Goal: Information Seeking & Learning: Learn about a topic

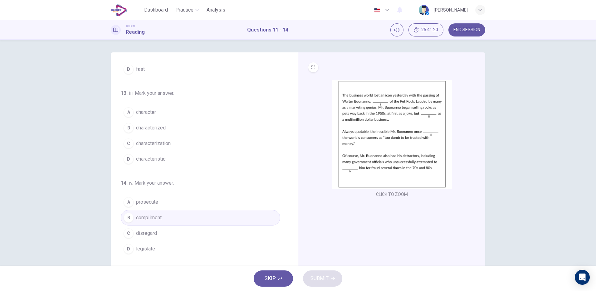
scroll to position [16, 0]
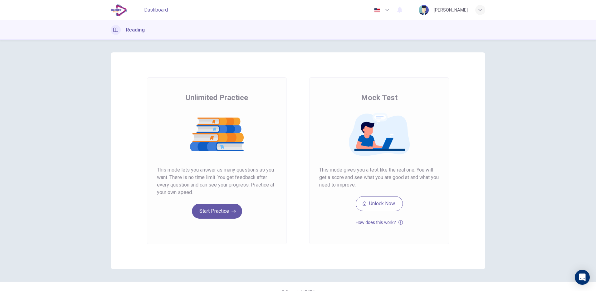
click at [154, 11] on span "Dashboard" at bounding box center [156, 9] width 24 height 7
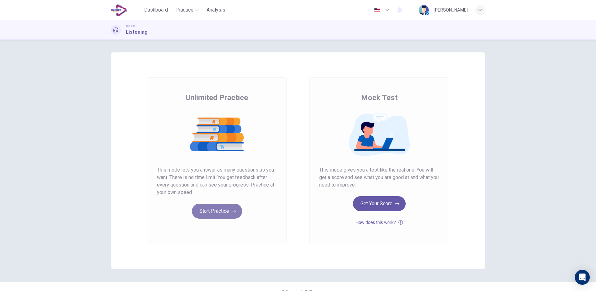
click at [225, 209] on button "Start Practice" at bounding box center [217, 211] width 50 height 15
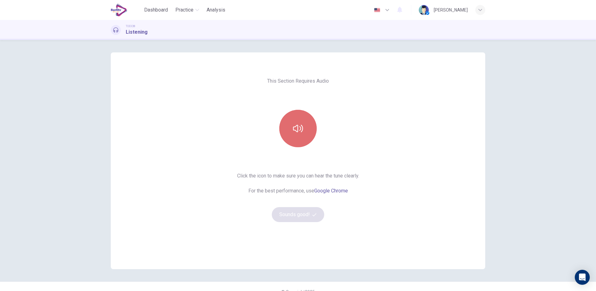
click at [295, 118] on button "button" at bounding box center [297, 128] width 37 height 37
click at [302, 215] on button "Sounds good!" at bounding box center [298, 214] width 52 height 15
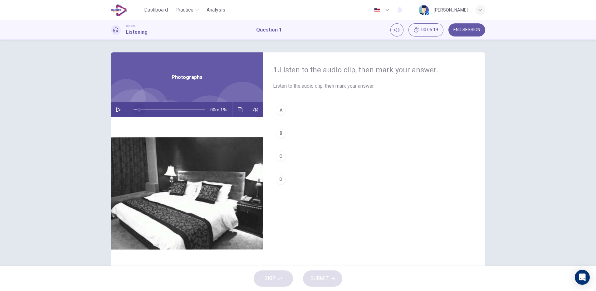
click at [136, 106] on span at bounding box center [169, 109] width 72 height 9
click at [120, 112] on button "button" at bounding box center [118, 109] width 10 height 15
type input "**"
click at [117, 111] on icon "button" at bounding box center [118, 109] width 5 height 5
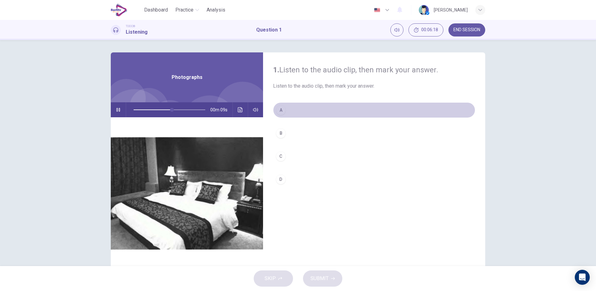
click at [283, 111] on div "A" at bounding box center [281, 110] width 10 height 10
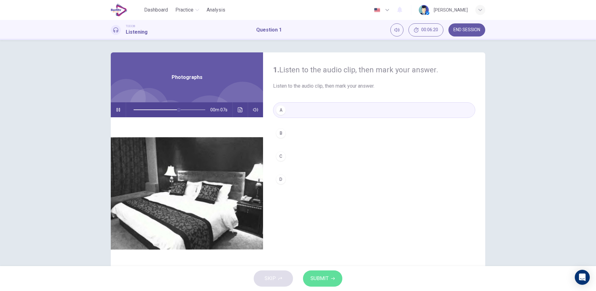
click at [321, 276] on span "SUBMIT" at bounding box center [319, 278] width 18 height 9
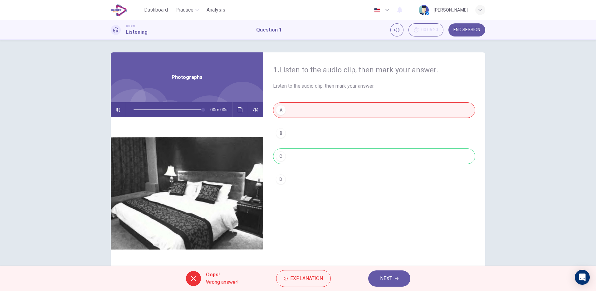
type input "*"
click at [239, 113] on button "Click to see the audio transcription" at bounding box center [240, 109] width 10 height 15
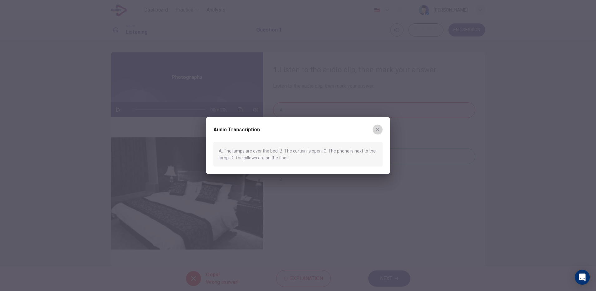
click at [377, 129] on icon "button" at bounding box center [377, 129] width 5 height 5
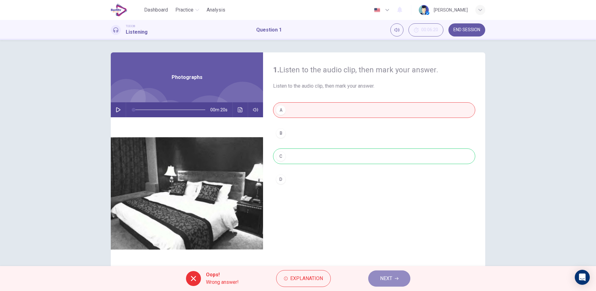
click at [382, 273] on button "NEXT" at bounding box center [389, 278] width 42 height 16
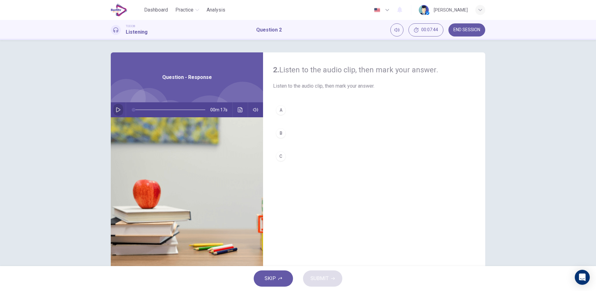
click at [116, 108] on icon "button" at bounding box center [118, 109] width 4 height 5
click at [119, 112] on button "button" at bounding box center [118, 109] width 10 height 15
type input "*"
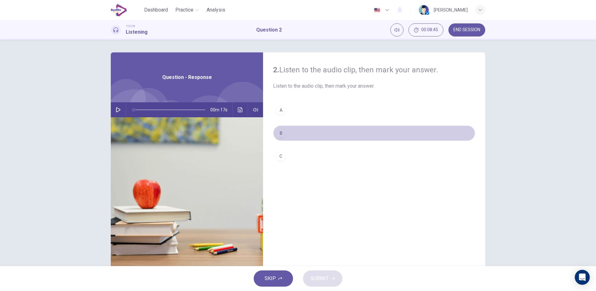
click at [277, 129] on div "B" at bounding box center [281, 133] width 10 height 10
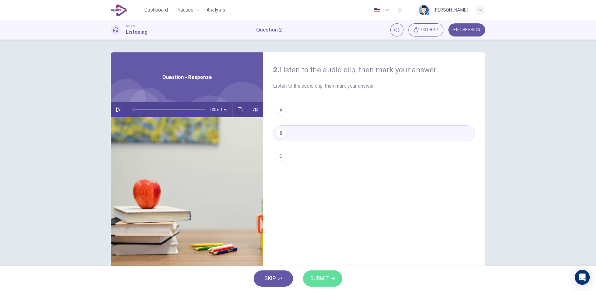
click at [331, 279] on icon "button" at bounding box center [333, 279] width 4 height 4
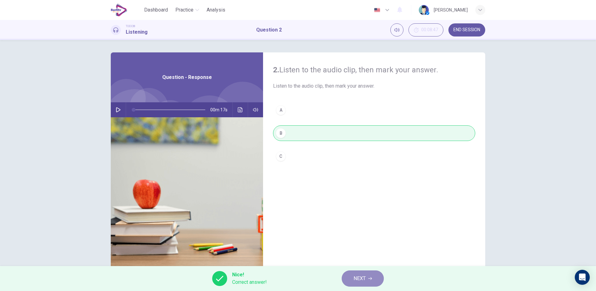
click at [355, 275] on span "NEXT" at bounding box center [359, 278] width 12 height 9
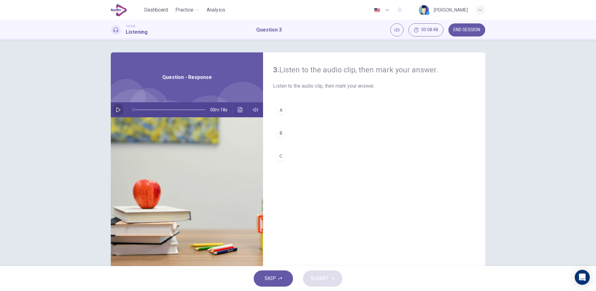
click at [116, 108] on icon "button" at bounding box center [118, 109] width 5 height 5
click at [240, 108] on icon "Click to see the audio transcription" at bounding box center [240, 109] width 5 height 5
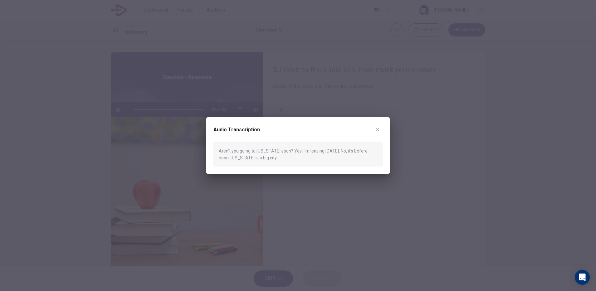
type input "*"
click at [379, 131] on icon "button" at bounding box center [377, 129] width 5 height 5
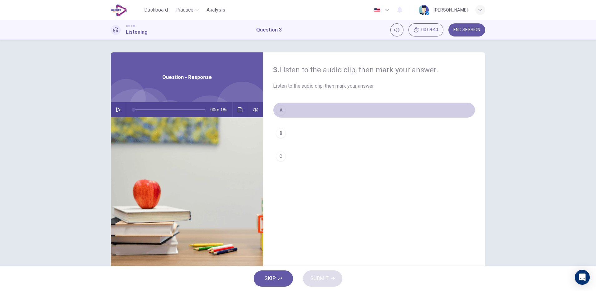
click at [296, 110] on button "A" at bounding box center [374, 110] width 202 height 16
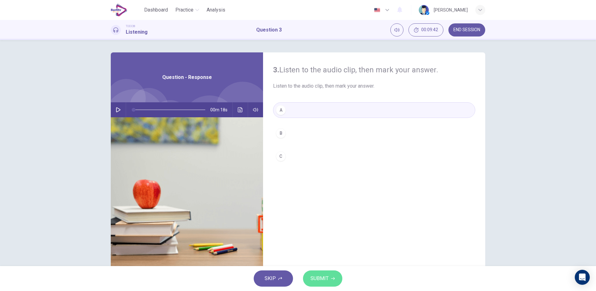
click at [326, 277] on span "SUBMIT" at bounding box center [319, 278] width 18 height 9
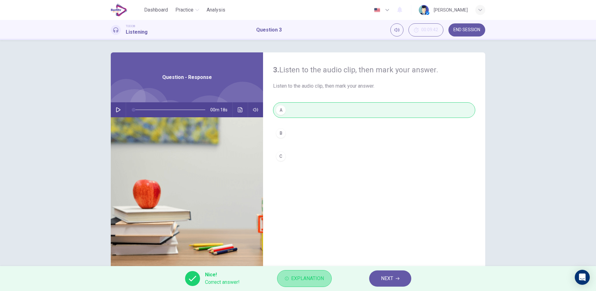
click at [321, 278] on span "Explanation" at bounding box center [307, 278] width 33 height 9
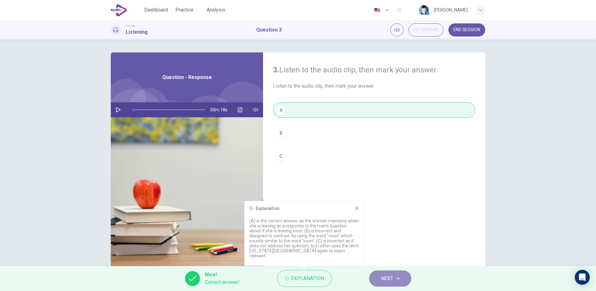
click at [394, 276] on button "NEXT" at bounding box center [390, 278] width 42 height 16
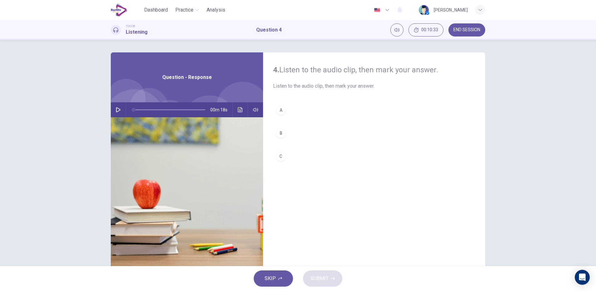
click at [116, 111] on icon "button" at bounding box center [118, 109] width 4 height 5
click at [116, 110] on icon "button" at bounding box center [118, 109] width 5 height 5
click at [394, 276] on div "SKIP SUBMIT" at bounding box center [298, 278] width 596 height 25
type input "*"
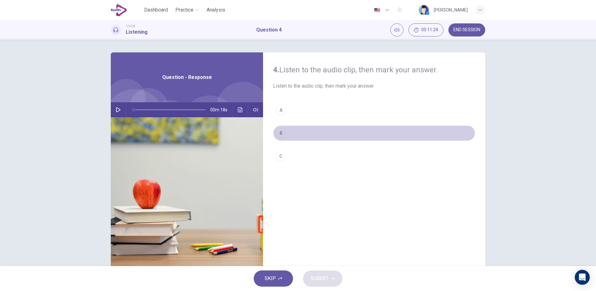
click at [279, 137] on div "B" at bounding box center [281, 133] width 10 height 10
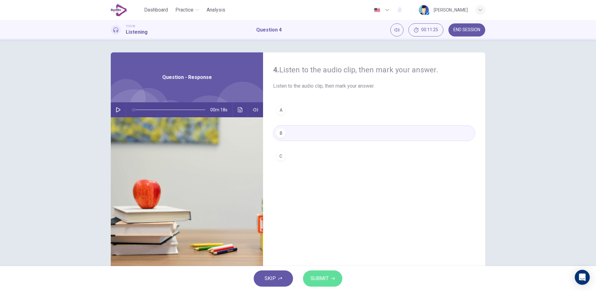
click at [330, 280] on button "SUBMIT" at bounding box center [322, 278] width 39 height 16
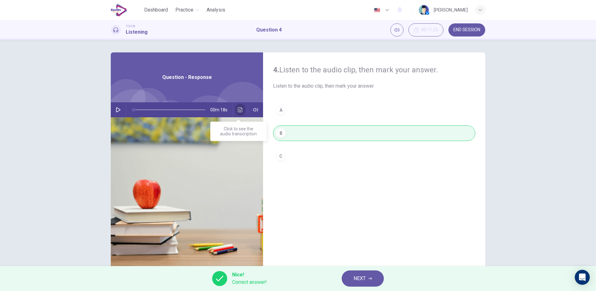
click at [239, 110] on icon "Click to see the audio transcription" at bounding box center [240, 109] width 5 height 5
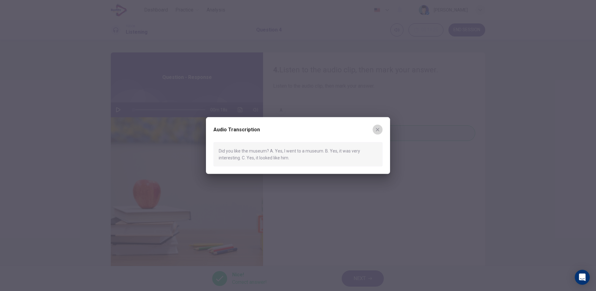
click at [381, 133] on button "button" at bounding box center [377, 129] width 10 height 10
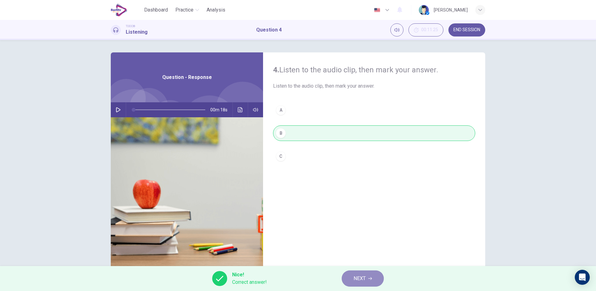
click at [356, 273] on button "NEXT" at bounding box center [362, 278] width 42 height 16
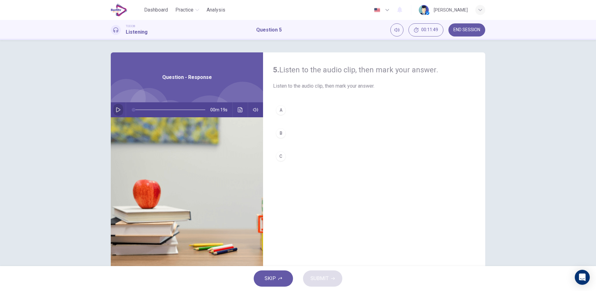
click at [117, 107] on icon "button" at bounding box center [118, 109] width 5 height 5
click at [118, 115] on button "button" at bounding box center [118, 109] width 10 height 15
click at [239, 107] on button "Click to see the audio transcription" at bounding box center [240, 109] width 10 height 15
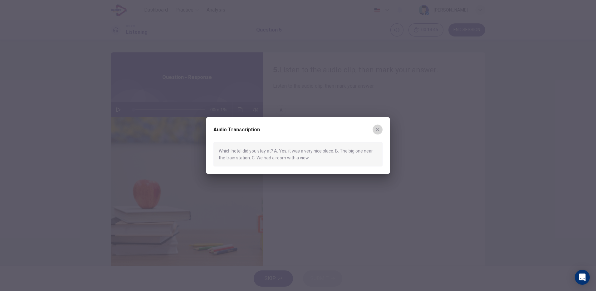
click at [376, 132] on button "button" at bounding box center [377, 129] width 10 height 10
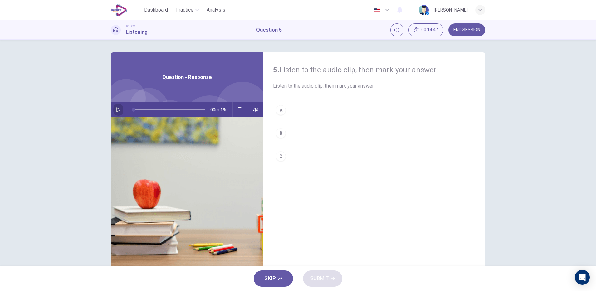
click at [116, 113] on button "button" at bounding box center [118, 109] width 10 height 15
click at [282, 133] on div "B" at bounding box center [281, 133] width 10 height 10
click at [327, 279] on span "SUBMIT" at bounding box center [319, 278] width 18 height 9
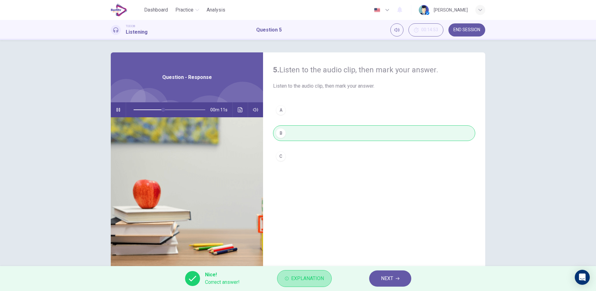
click at [327, 279] on button "Explanation" at bounding box center [304, 278] width 55 height 17
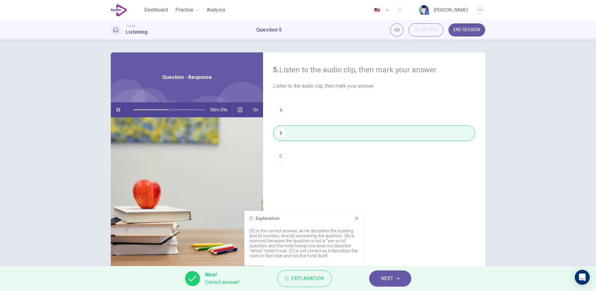
type input "**"
click at [398, 276] on button "NEXT" at bounding box center [390, 278] width 42 height 16
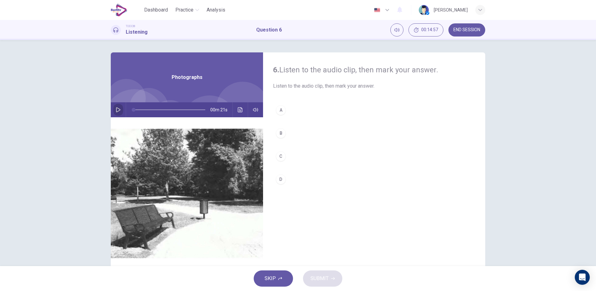
click at [118, 112] on button "button" at bounding box center [118, 109] width 10 height 15
click at [116, 108] on icon "button" at bounding box center [118, 109] width 5 height 5
click at [233, 107] on div "00m 14s" at bounding box center [187, 109] width 152 height 15
click at [238, 107] on icon "Click to see the audio transcription" at bounding box center [240, 109] width 5 height 5
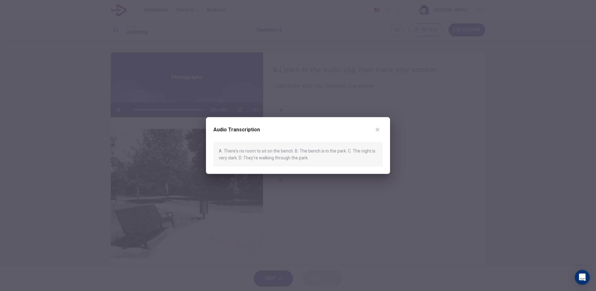
type input "*"
click at [374, 127] on button "button" at bounding box center [377, 129] width 10 height 10
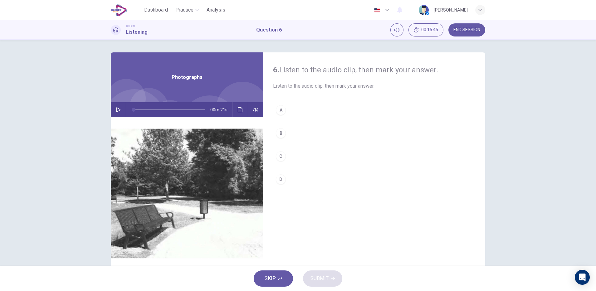
click at [282, 183] on button "D" at bounding box center [374, 179] width 202 height 16
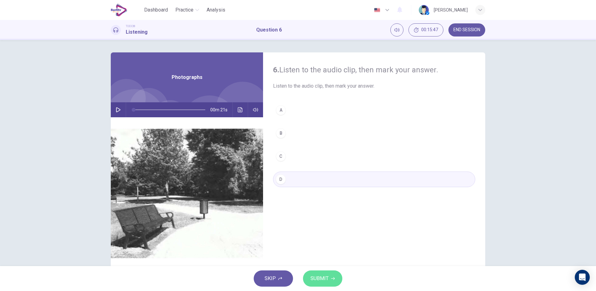
click at [328, 275] on span "SUBMIT" at bounding box center [319, 278] width 18 height 9
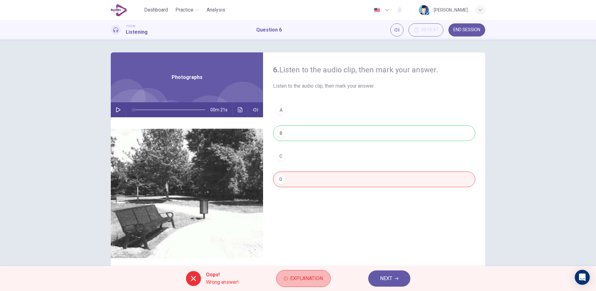
click at [328, 275] on button "Explanation" at bounding box center [303, 278] width 55 height 17
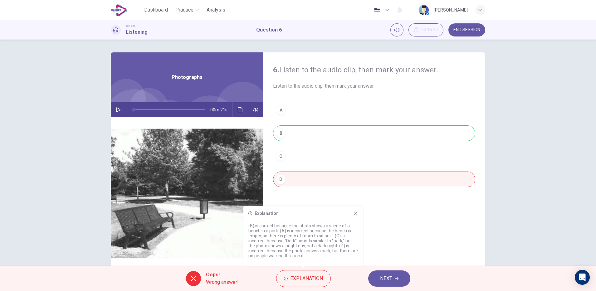
click at [379, 269] on div "Oops! Wrong answer! Explanation NEXT" at bounding box center [298, 278] width 596 height 25
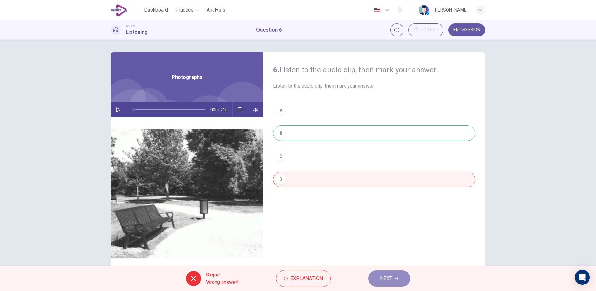
click at [390, 282] on span "NEXT" at bounding box center [386, 278] width 12 height 9
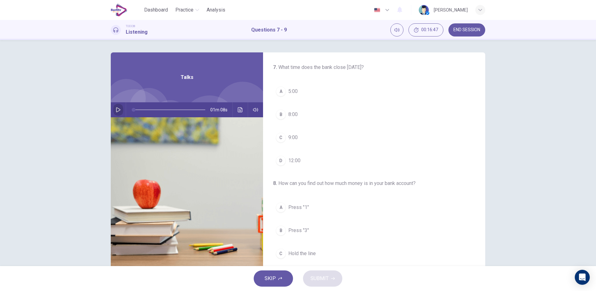
click at [116, 110] on icon "button" at bounding box center [118, 109] width 5 height 5
click at [278, 160] on div "D" at bounding box center [281, 161] width 10 height 10
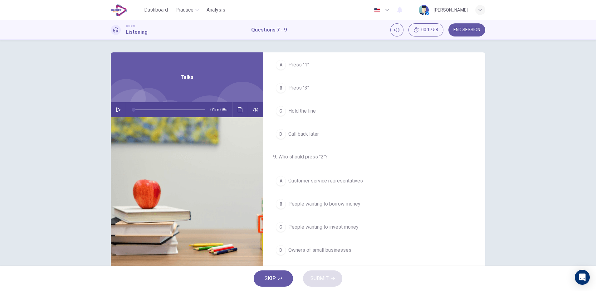
scroll to position [16, 0]
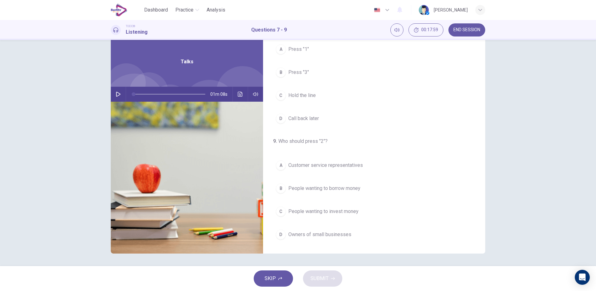
click at [116, 94] on icon "button" at bounding box center [118, 94] width 5 height 5
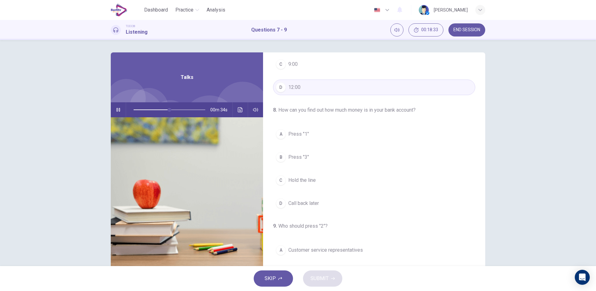
scroll to position [75, 0]
click at [313, 130] on button "A Press "1"" at bounding box center [374, 132] width 202 height 16
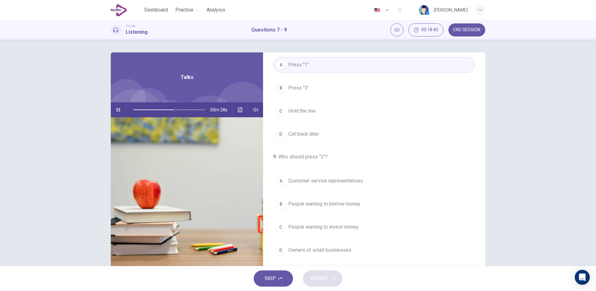
scroll to position [16, 0]
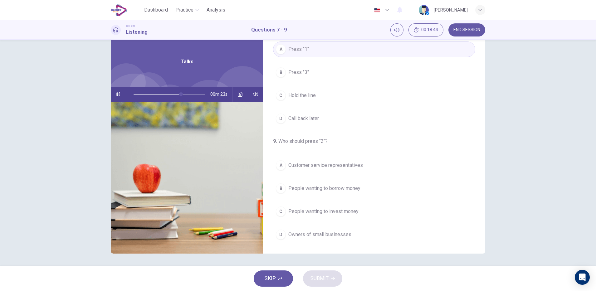
click at [163, 94] on span at bounding box center [156, 94] width 47 height 1
click at [338, 234] on span "Owners of small businesses" at bounding box center [319, 234] width 63 height 7
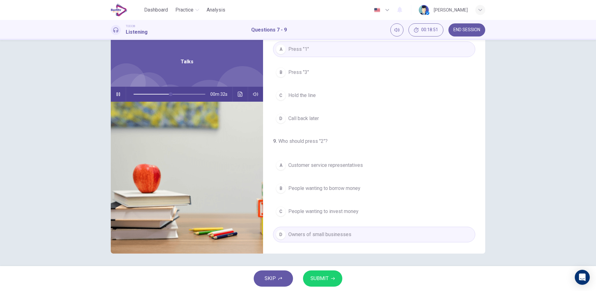
click at [331, 278] on icon "button" at bounding box center [333, 279] width 4 height 4
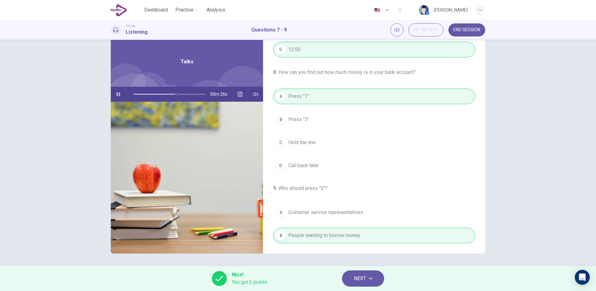
scroll to position [142, 0]
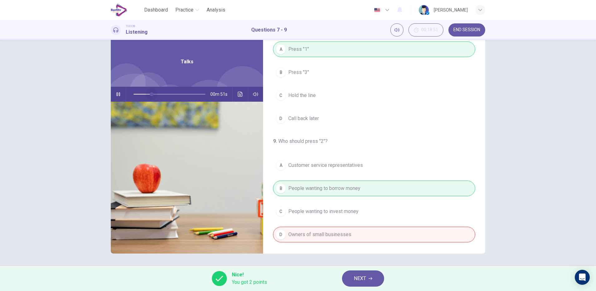
click at [149, 94] on span at bounding box center [169, 94] width 72 height 9
type input "**"
click at [360, 280] on span "NEXT" at bounding box center [360, 278] width 12 height 9
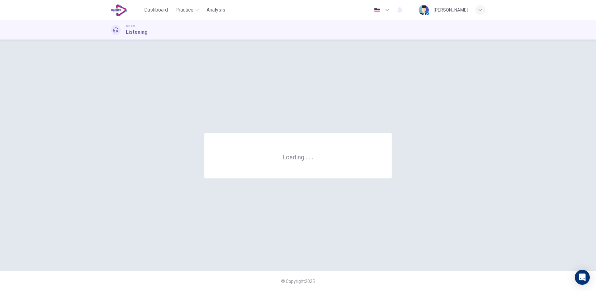
scroll to position [0, 0]
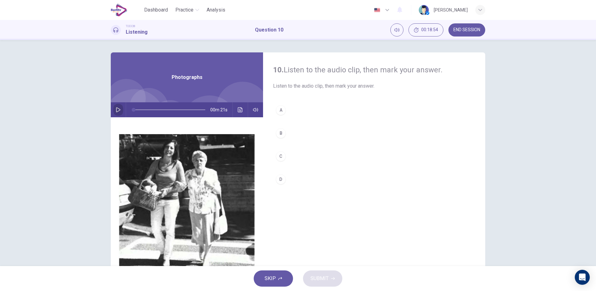
click at [118, 110] on icon "button" at bounding box center [118, 109] width 5 height 5
click at [116, 110] on icon "button" at bounding box center [118, 109] width 5 height 5
click at [239, 111] on icon "Click to see the audio transcription" at bounding box center [240, 109] width 5 height 5
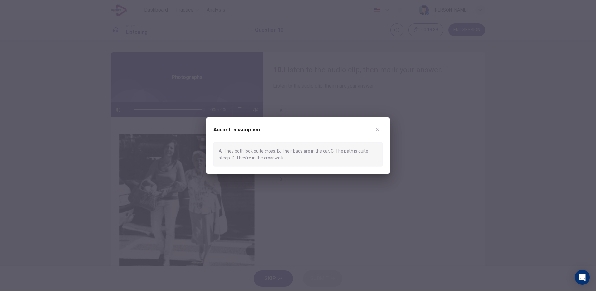
type input "*"
click at [293, 205] on div at bounding box center [298, 145] width 596 height 291
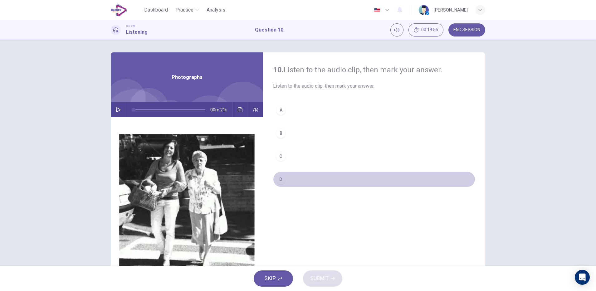
click at [278, 178] on div "D" at bounding box center [281, 179] width 10 height 10
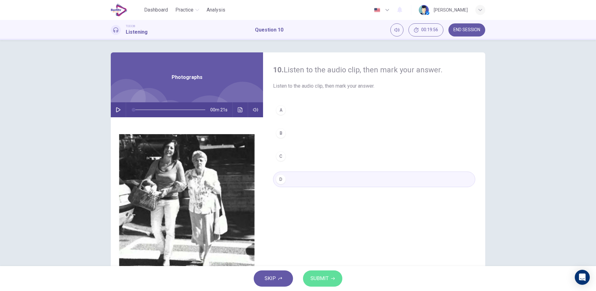
click at [325, 274] on span "SUBMIT" at bounding box center [319, 278] width 18 height 9
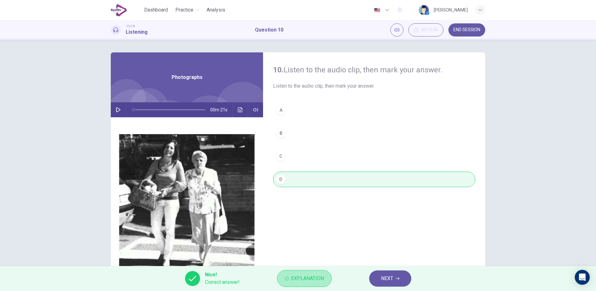
click at [325, 274] on button "Explanation" at bounding box center [304, 278] width 55 height 17
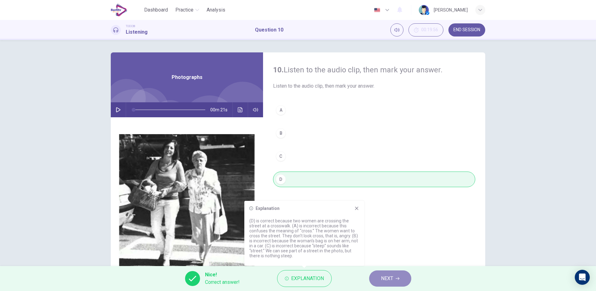
click at [374, 273] on button "NEXT" at bounding box center [390, 278] width 42 height 16
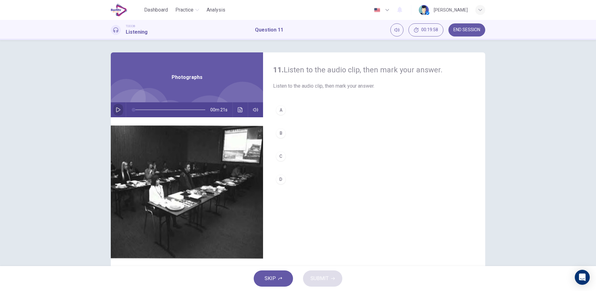
click at [116, 108] on icon "button" at bounding box center [118, 109] width 4 height 5
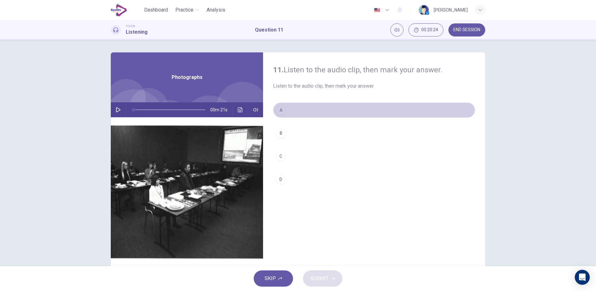
click at [280, 111] on div "A" at bounding box center [281, 110] width 10 height 10
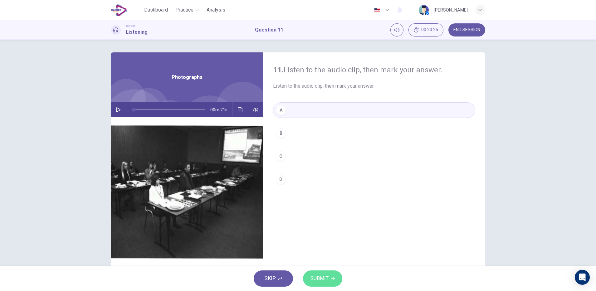
click at [315, 277] on span "SUBMIT" at bounding box center [319, 278] width 18 height 9
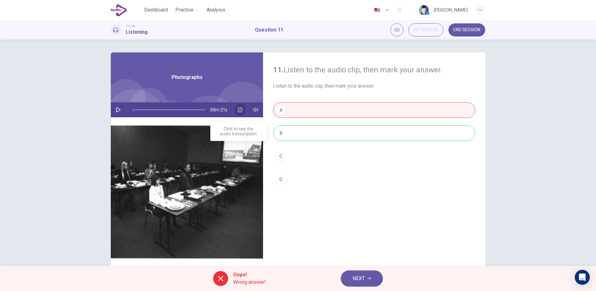
click at [238, 109] on icon "Click to see the audio transcription" at bounding box center [240, 109] width 5 height 5
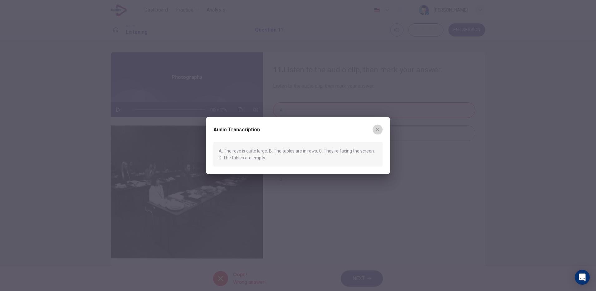
click at [378, 128] on icon "button" at bounding box center [377, 129] width 5 height 5
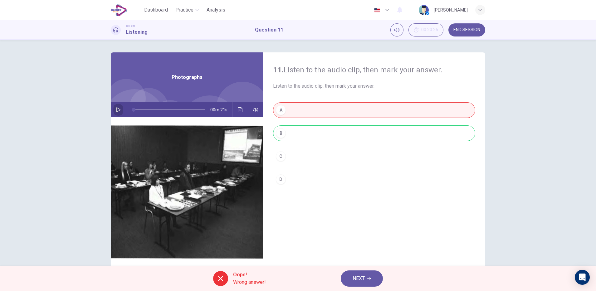
click at [113, 108] on button "button" at bounding box center [118, 109] width 10 height 15
type input "**"
click at [354, 276] on span "NEXT" at bounding box center [358, 278] width 12 height 9
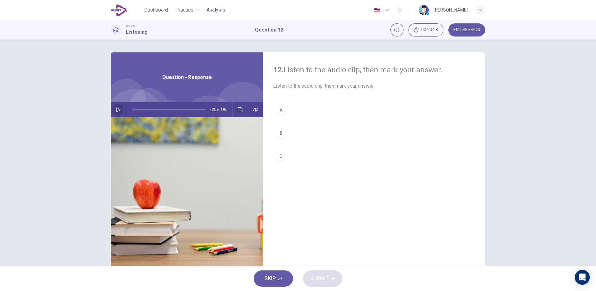
click at [116, 111] on icon "button" at bounding box center [118, 109] width 5 height 5
click at [117, 111] on icon "button" at bounding box center [118, 109] width 5 height 5
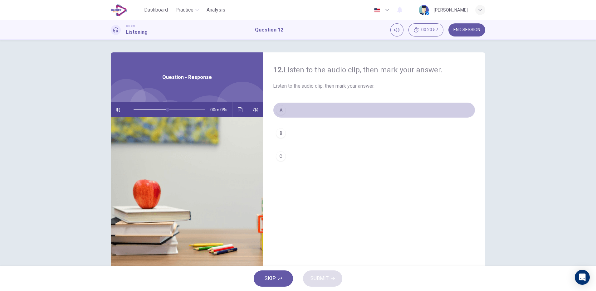
click at [276, 108] on div "A" at bounding box center [281, 110] width 10 height 10
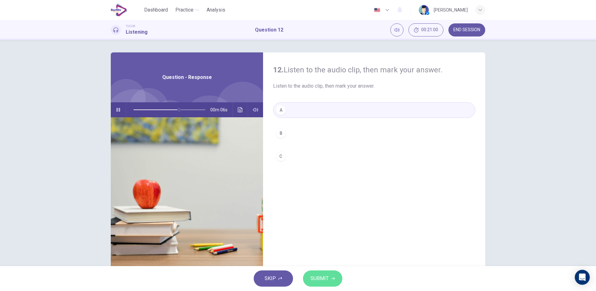
click at [328, 279] on span "SUBMIT" at bounding box center [319, 278] width 18 height 9
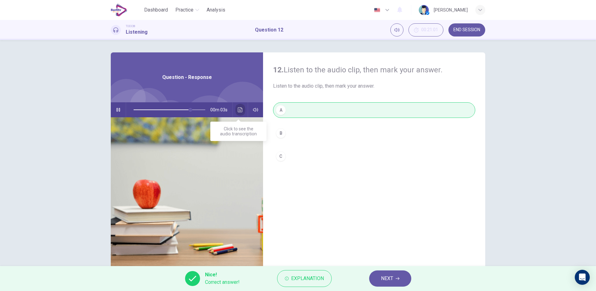
click at [239, 111] on icon "Click to see the audio transcription" at bounding box center [240, 109] width 5 height 5
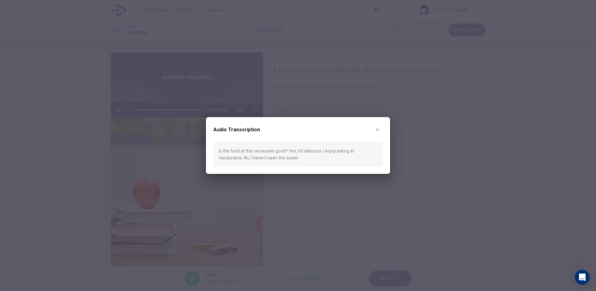
type input "*"
click at [379, 132] on button "button" at bounding box center [377, 129] width 10 height 10
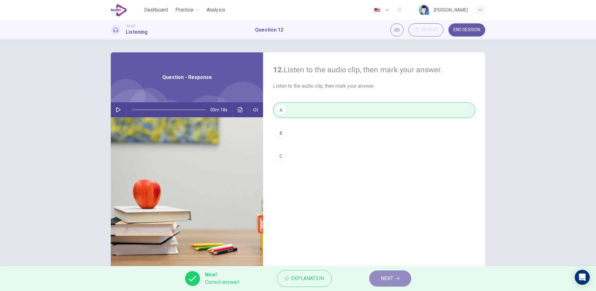
click at [396, 278] on icon "button" at bounding box center [397, 278] width 4 height 3
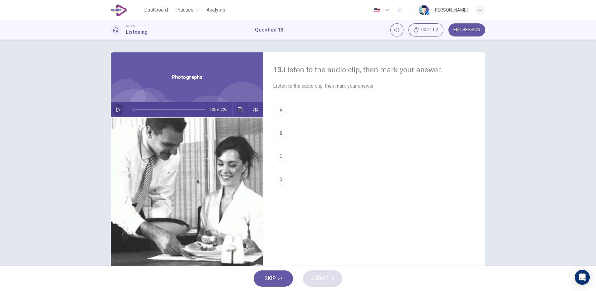
click at [113, 110] on button "button" at bounding box center [118, 109] width 10 height 15
type input "*"
click at [280, 158] on div "C" at bounding box center [281, 156] width 10 height 10
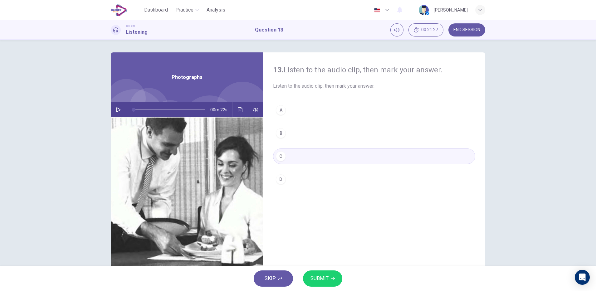
click at [315, 274] on span "SUBMIT" at bounding box center [319, 278] width 18 height 9
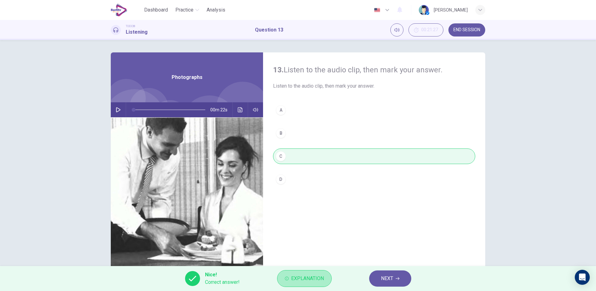
click at [315, 274] on span "Explanation" at bounding box center [307, 278] width 33 height 9
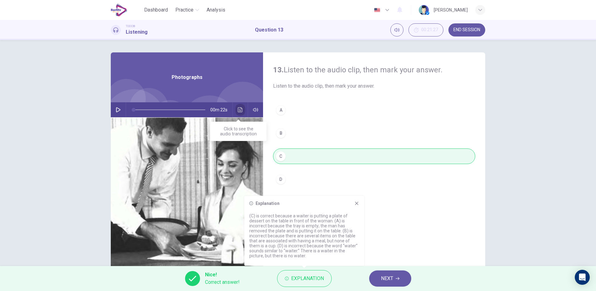
click at [240, 112] on icon "Click to see the audio transcription" at bounding box center [240, 109] width 5 height 5
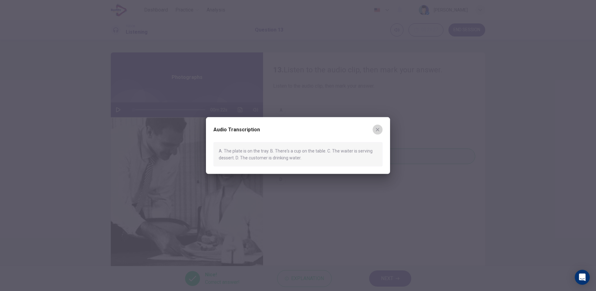
click at [379, 132] on button "button" at bounding box center [377, 129] width 10 height 10
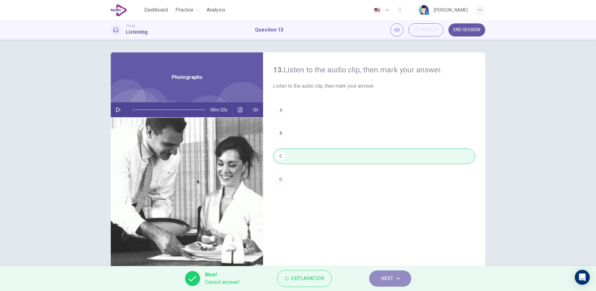
click at [399, 280] on button "NEXT" at bounding box center [390, 278] width 42 height 16
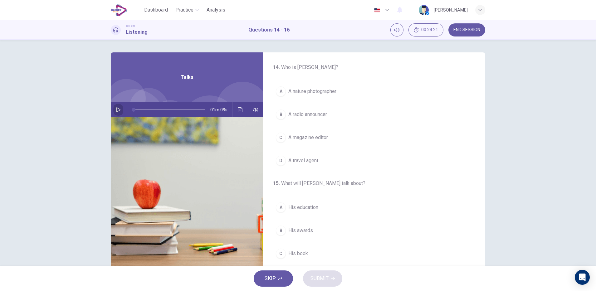
click at [121, 110] on button "button" at bounding box center [118, 109] width 10 height 15
click at [118, 109] on icon "button" at bounding box center [118, 109] width 4 height 5
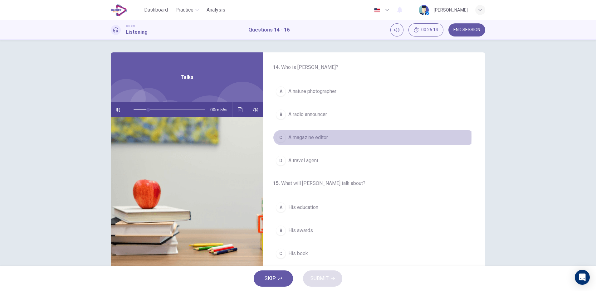
click at [283, 137] on div "C" at bounding box center [281, 138] width 10 height 10
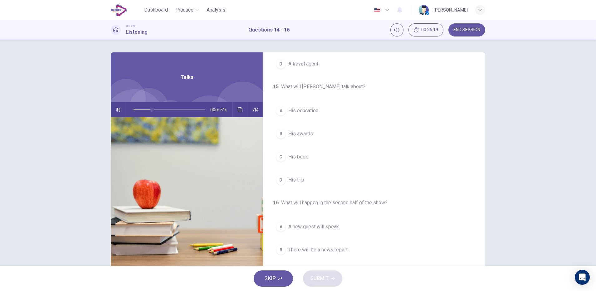
scroll to position [98, 0]
click at [296, 179] on span "His trip" at bounding box center [296, 178] width 16 height 7
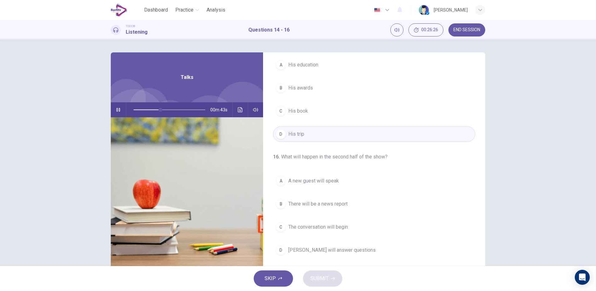
click at [341, 252] on span "Mr. Peterson will answer questions" at bounding box center [331, 249] width 87 height 7
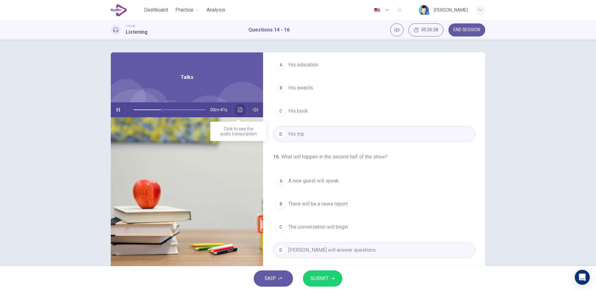
click at [238, 109] on icon "Click to see the audio transcription" at bounding box center [240, 109] width 5 height 5
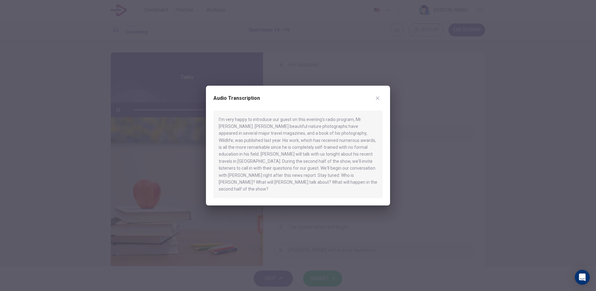
type input "*"
click at [377, 100] on icon "button" at bounding box center [377, 97] width 3 height 3
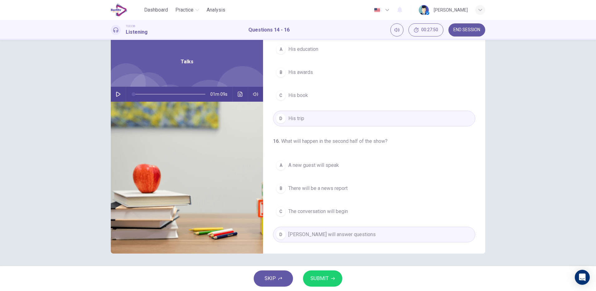
scroll to position [0, 0]
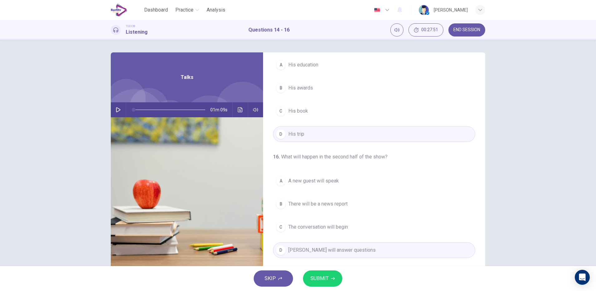
click at [326, 278] on span "SUBMIT" at bounding box center [319, 278] width 18 height 9
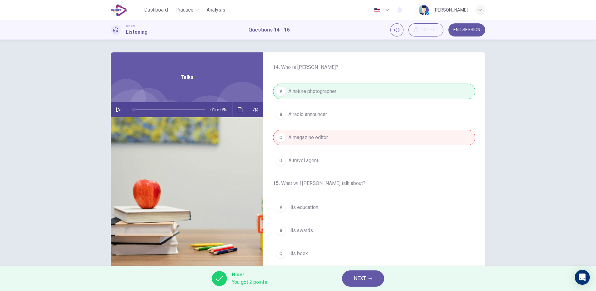
click at [370, 278] on icon "button" at bounding box center [370, 278] width 4 height 3
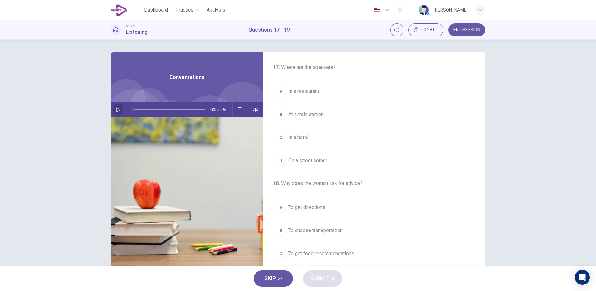
click at [118, 110] on icon "button" at bounding box center [118, 109] width 4 height 5
click at [278, 137] on div "C" at bounding box center [281, 138] width 10 height 10
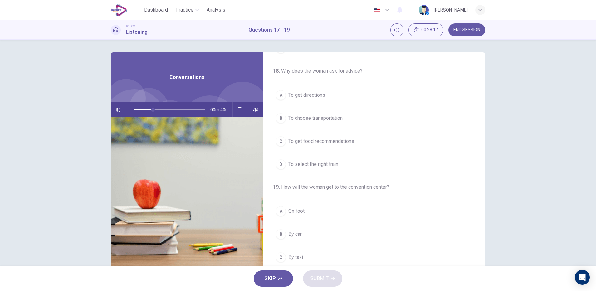
scroll to position [114, 0]
click at [278, 139] on div "C" at bounding box center [281, 140] width 10 height 10
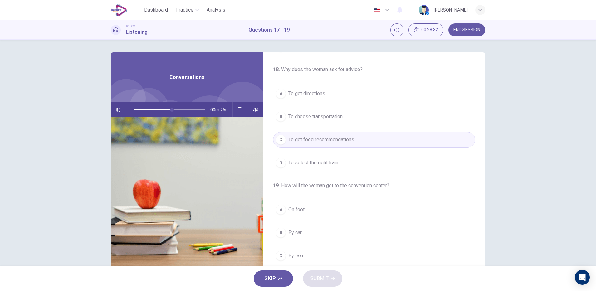
scroll to position [142, 0]
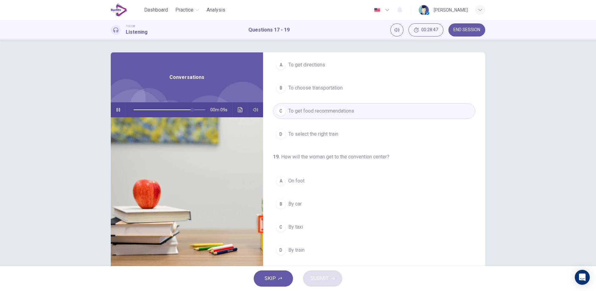
click at [232, 110] on hr at bounding box center [232, 109] width 0 height 15
click at [238, 105] on button "Click to see the audio transcription" at bounding box center [240, 109] width 10 height 15
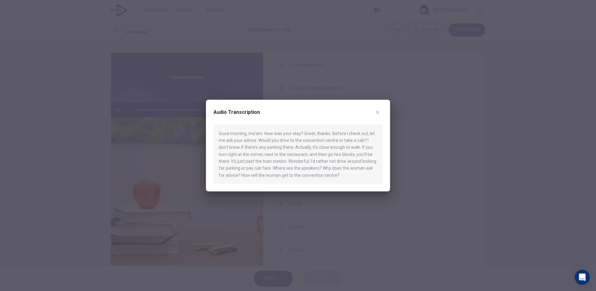
type input "*"
click at [428, 120] on div at bounding box center [298, 145] width 596 height 291
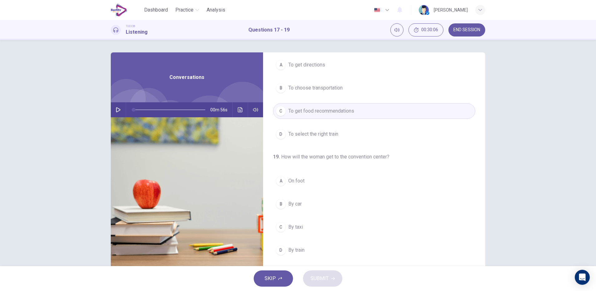
click at [299, 203] on span "By car" at bounding box center [294, 203] width 13 height 7
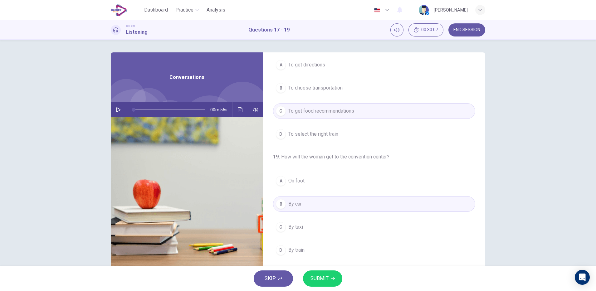
click at [323, 278] on span "SUBMIT" at bounding box center [319, 278] width 18 height 9
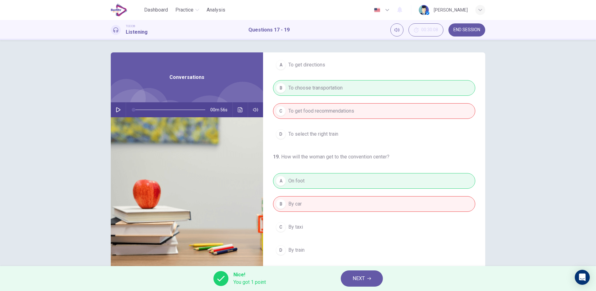
click at [369, 279] on icon "button" at bounding box center [369, 279] width 4 height 4
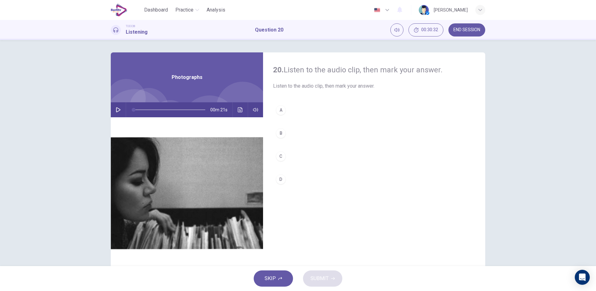
click at [116, 110] on icon "button" at bounding box center [118, 109] width 5 height 5
click at [278, 156] on div "C" at bounding box center [281, 156] width 10 height 10
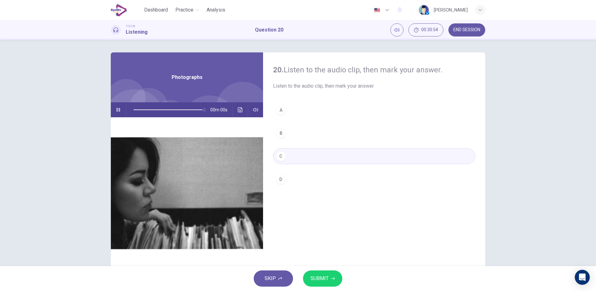
type input "*"
click at [324, 279] on span "SUBMIT" at bounding box center [319, 278] width 18 height 9
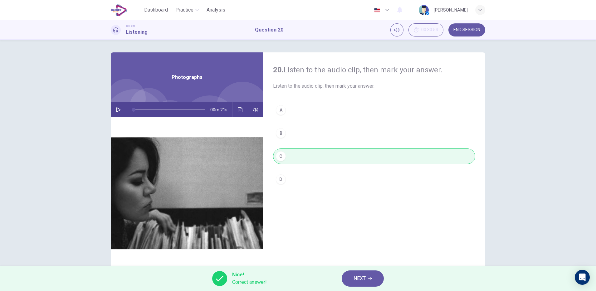
click at [356, 281] on span "NEXT" at bounding box center [359, 278] width 12 height 9
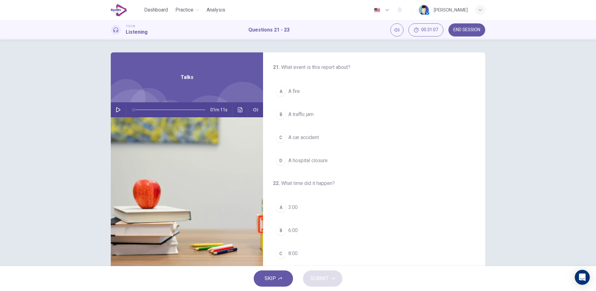
click at [112, 120] on img at bounding box center [187, 193] width 152 height 152
click at [113, 120] on img at bounding box center [187, 193] width 152 height 152
click at [116, 112] on icon "button" at bounding box center [118, 109] width 4 height 5
click at [315, 138] on span "A car accident" at bounding box center [303, 137] width 31 height 7
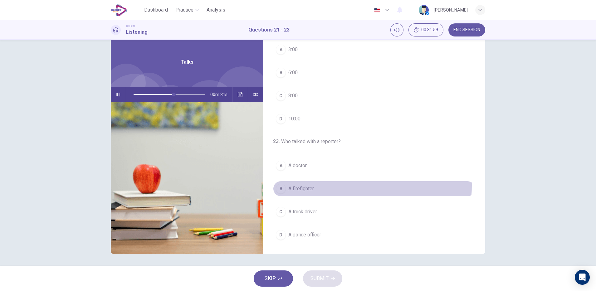
scroll to position [16, 0]
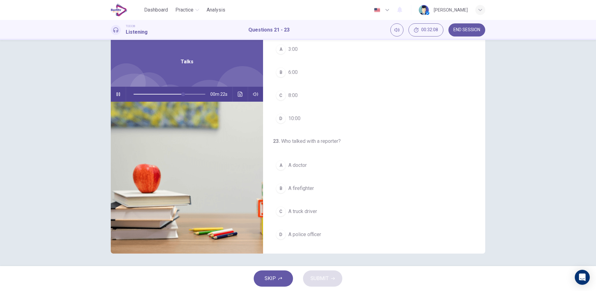
click at [278, 165] on div "A" at bounding box center [281, 165] width 10 height 10
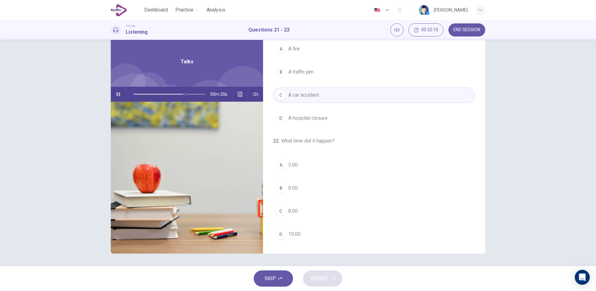
scroll to position [26, 0]
click at [116, 94] on icon "button" at bounding box center [118, 94] width 4 height 5
click at [238, 96] on icon "Click to see the audio transcription" at bounding box center [240, 94] width 5 height 5
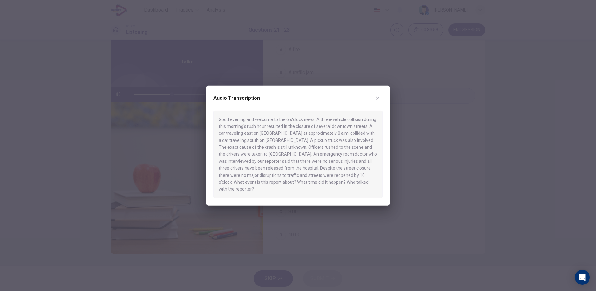
click at [375, 100] on icon "button" at bounding box center [377, 97] width 5 height 5
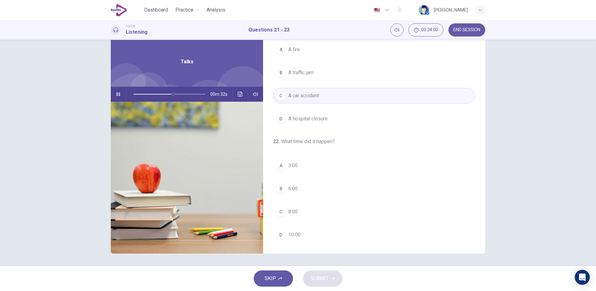
click at [325, 215] on button "C 8:00" at bounding box center [374, 212] width 202 height 16
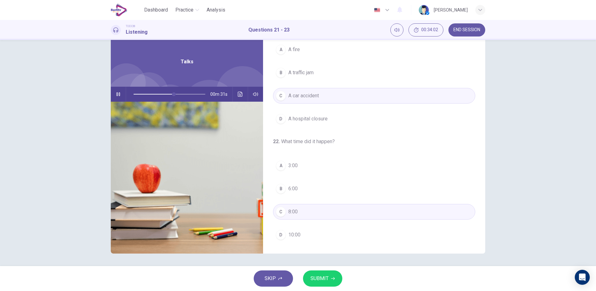
click at [332, 279] on icon "button" at bounding box center [333, 279] width 4 height 4
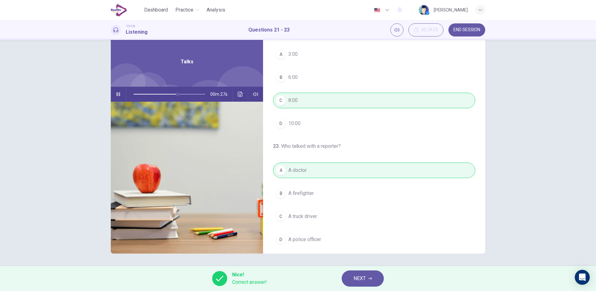
scroll to position [141, 0]
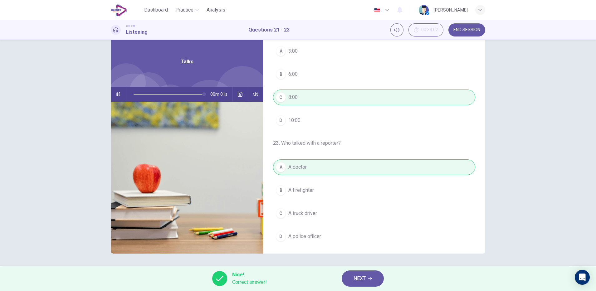
type input "*"
click at [362, 281] on span "NEXT" at bounding box center [359, 278] width 12 height 9
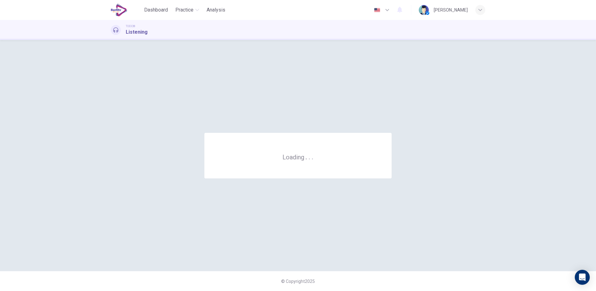
scroll to position [0, 0]
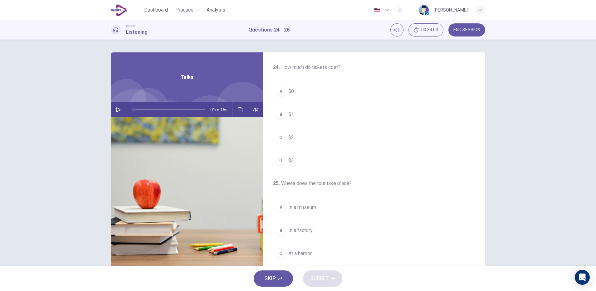
click at [116, 109] on icon "button" at bounding box center [118, 109] width 4 height 5
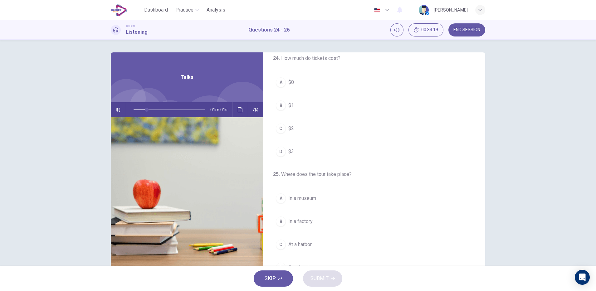
scroll to position [9, 0]
click at [278, 80] on div "A" at bounding box center [281, 82] width 10 height 10
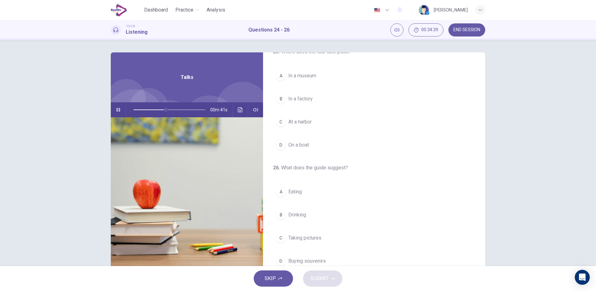
scroll to position [142, 0]
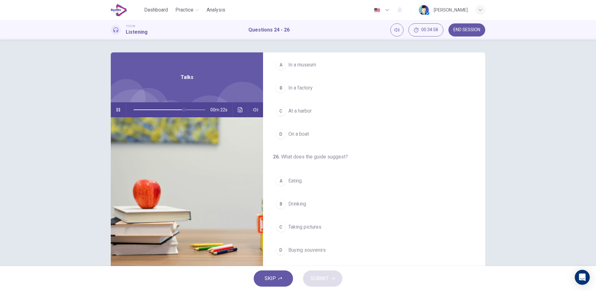
click at [292, 254] on span "Buying souvenirs" at bounding box center [306, 249] width 37 height 7
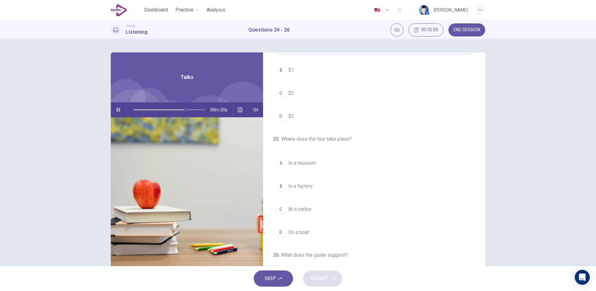
scroll to position [46, 0]
click at [326, 163] on button "A In a museum" at bounding box center [374, 162] width 202 height 16
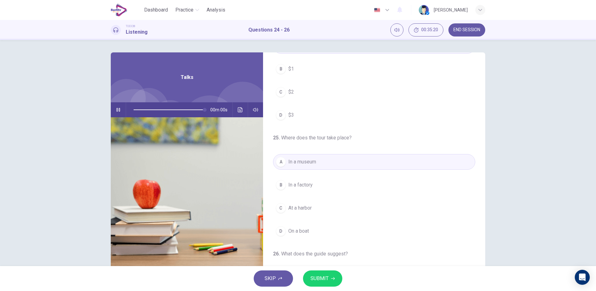
type input "*"
click at [316, 278] on span "SUBMIT" at bounding box center [319, 278] width 18 height 9
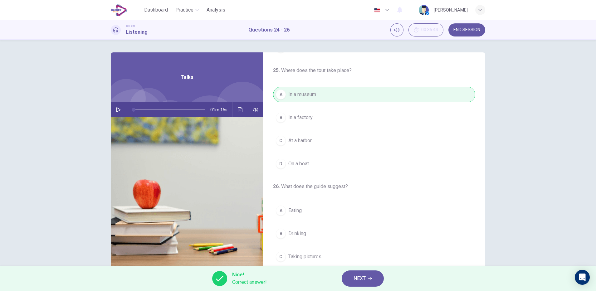
scroll to position [142, 0]
